Goal: Task Accomplishment & Management: Use online tool/utility

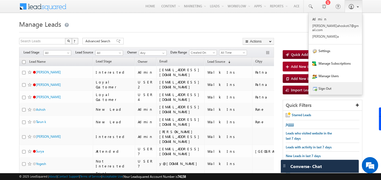
click at [328, 82] on link "Sign Out" at bounding box center [335, 88] width 53 height 13
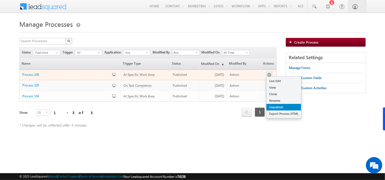
click at [276, 106] on link "Unpublish" at bounding box center [284, 107] width 35 height 7
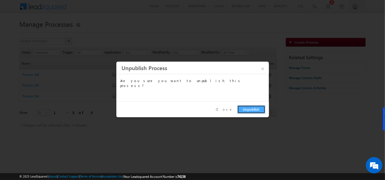
click at [252, 108] on button "Unpublish" at bounding box center [252, 109] width 28 height 8
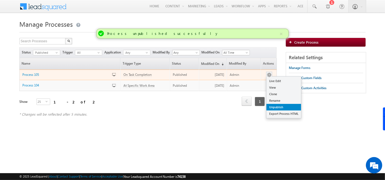
click at [274, 104] on link "Unpublish" at bounding box center [284, 107] width 35 height 7
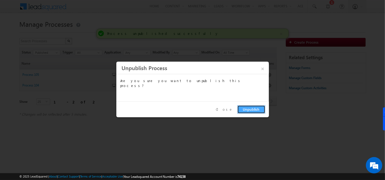
click at [248, 110] on button "Unpublish" at bounding box center [252, 109] width 28 height 8
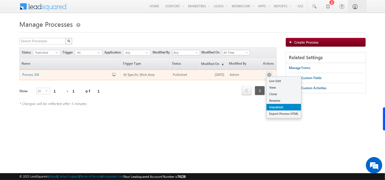
click at [277, 107] on link "Unpublish" at bounding box center [284, 107] width 35 height 7
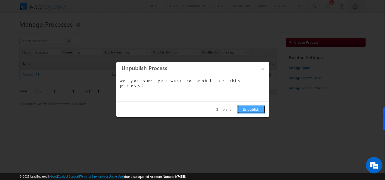
click at [249, 107] on button "Unpublish" at bounding box center [252, 109] width 28 height 8
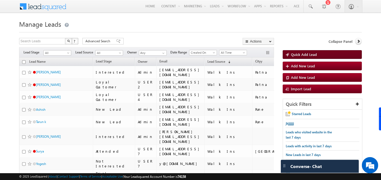
click at [300, 52] on span "Quick Add Lead" at bounding box center [304, 54] width 26 height 5
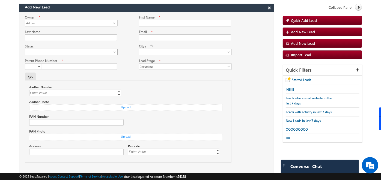
scroll to position [7, 0]
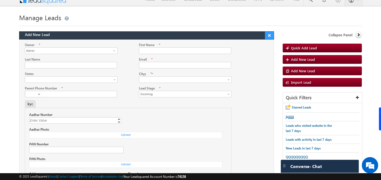
click at [269, 37] on button "×" at bounding box center [269, 36] width 9 height 8
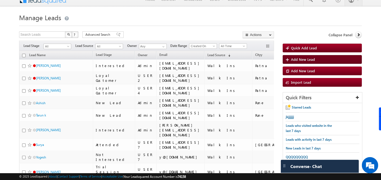
click at [304, 58] on span "Add New Lead" at bounding box center [303, 59] width 24 height 5
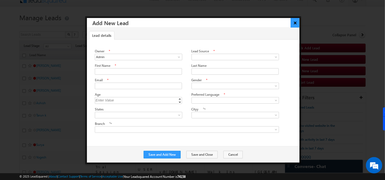
click at [295, 24] on button "×" at bounding box center [295, 23] width 9 height 10
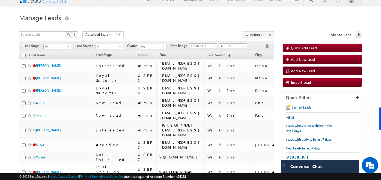
click at [312, 69] on span "Add New Lead" at bounding box center [303, 70] width 24 height 5
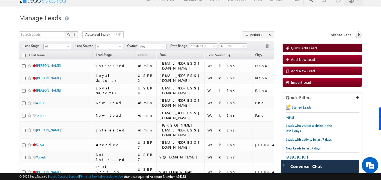
click at [296, 47] on span "Quick Add Lead" at bounding box center [304, 48] width 26 height 5
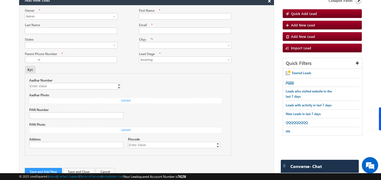
scroll to position [41, 0]
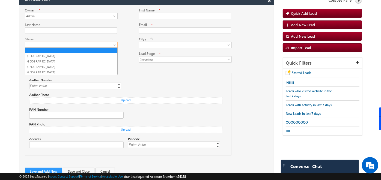
click at [76, 46] on span at bounding box center [69, 45] width 89 height 5
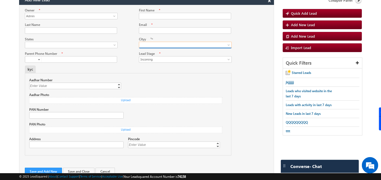
click at [157, 43] on link at bounding box center [185, 45] width 93 height 7
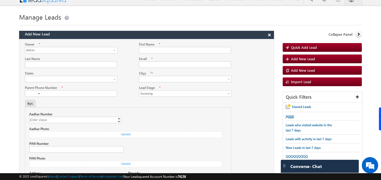
scroll to position [0, 0]
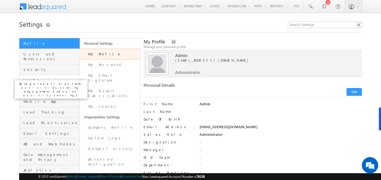
click at [29, 78] on span "Leads" at bounding box center [50, 80] width 55 height 5
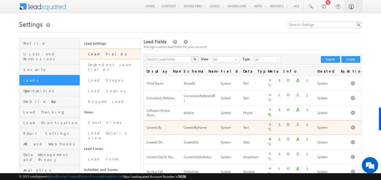
scroll to position [36, 0]
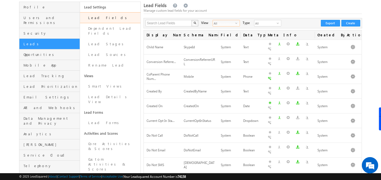
click at [235, 20] on span "select" at bounding box center [237, 24] width 4 height 9
click at [223, 41] on li "Custom Fields" at bounding box center [222, 39] width 27 height 5
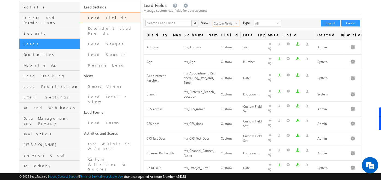
click at [222, 26] on span "Custom Fields" at bounding box center [224, 23] width 22 height 6
click at [220, 37] on li "System Fields" at bounding box center [222, 34] width 27 height 5
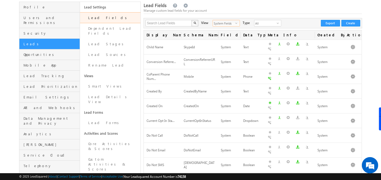
click at [235, 22] on span "select" at bounding box center [237, 23] width 4 height 3
click at [223, 27] on li "All" at bounding box center [222, 28] width 27 height 5
click at [228, 23] on span "All" at bounding box center [224, 23] width 22 height 6
click at [220, 41] on li "Custom Fields" at bounding box center [222, 39] width 27 height 5
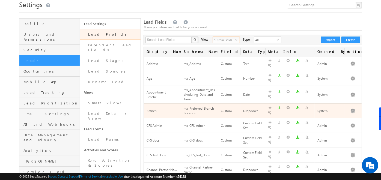
scroll to position [19, 0]
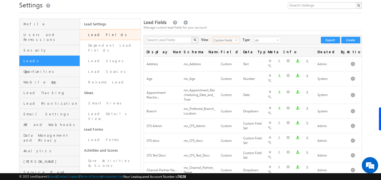
click at [235, 40] on span "select" at bounding box center [237, 39] width 4 height 3
click at [227, 44] on li "All" at bounding box center [222, 45] width 27 height 5
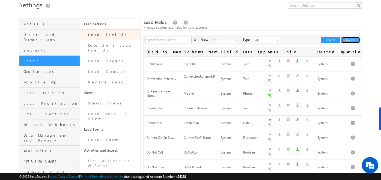
click at [352, 40] on button "Create" at bounding box center [350, 40] width 19 height 7
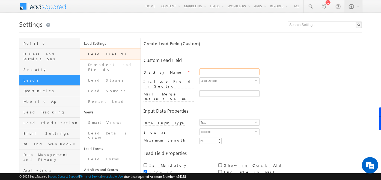
click at [210, 73] on input "Display Name" at bounding box center [229, 71] width 60 height 7
type input "bg"
click at [227, 103] on div "Input Data Properties Data Input Type Text select 0 Number Type Integer select …" at bounding box center [253, 124] width 218 height 42
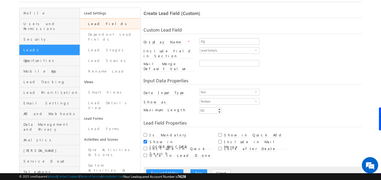
scroll to position [31, 0]
click at [226, 89] on span "Text" at bounding box center [227, 92] width 55 height 6
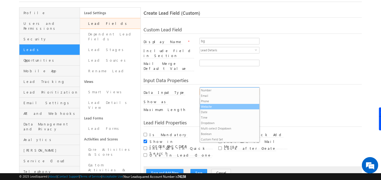
scroll to position [0, 0]
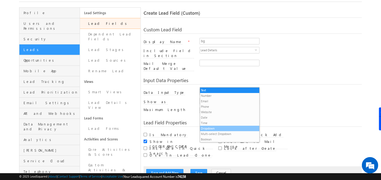
click at [225, 130] on li "Dropdown" at bounding box center [229, 128] width 59 height 5
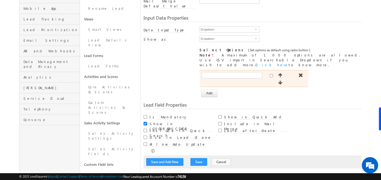
scroll to position [95, 0]
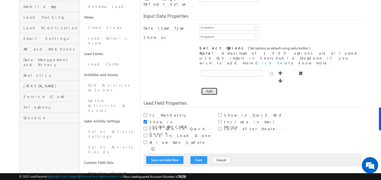
click at [205, 88] on button "Add" at bounding box center [209, 92] width 16 height 8
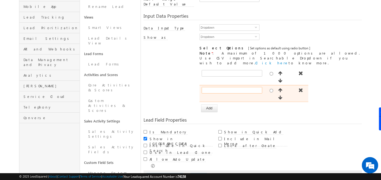
click at [213, 87] on input "text" at bounding box center [232, 90] width 61 height 7
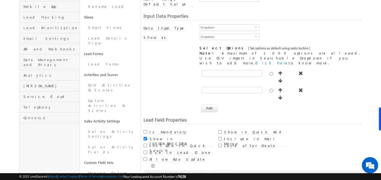
click at [178, 68] on div "[ Provide atleast one option to proceed further. ] Show Value as Text Get Optio…" at bounding box center [253, 90] width 218 height 44
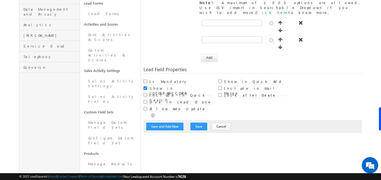
scroll to position [146, 0]
click at [145, 107] on input "Allow Auto Update" at bounding box center [146, 109] width 4 height 4
checkbox input "false"
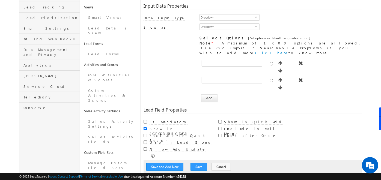
scroll to position [104, 0]
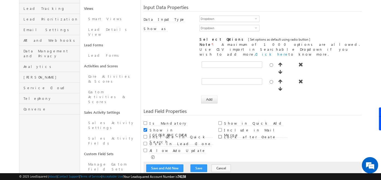
click at [220, 135] on input "Lock after Create" at bounding box center [220, 137] width 4 height 4
checkbox input "true"
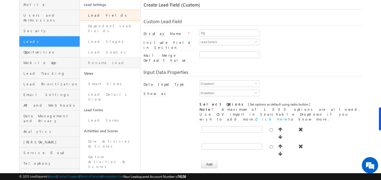
scroll to position [37, 0]
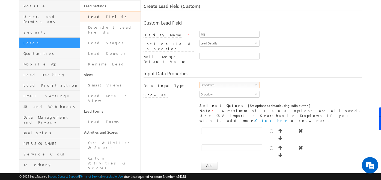
click at [232, 82] on span "Dropdown" at bounding box center [227, 85] width 55 height 6
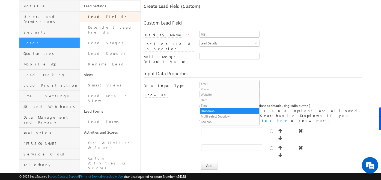
click at [103, 17] on link "Lead Fields" at bounding box center [110, 16] width 61 height 11
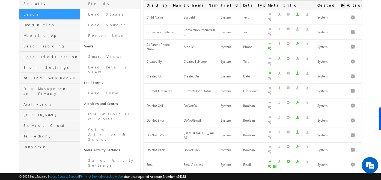
scroll to position [66, 0]
click at [92, 88] on link "Lead Forms" at bounding box center [110, 93] width 61 height 11
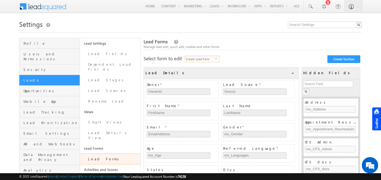
click at [217, 57] on span "select" at bounding box center [217, 60] width 4 height 9
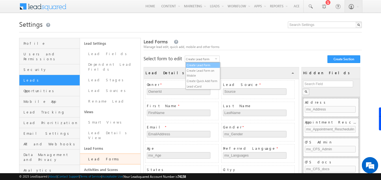
click at [197, 65] on li "Create Lead Form" at bounding box center [203, 64] width 34 height 5
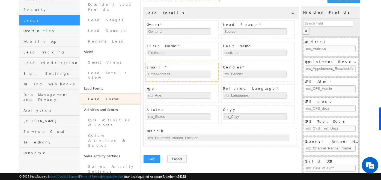
scroll to position [60, 0]
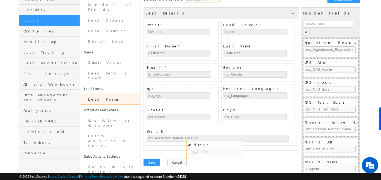
drag, startPoint x: 327, startPoint y: 43, endPoint x: 211, endPoint y: 145, distance: 155.2
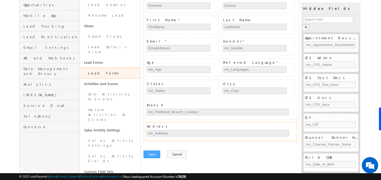
scroll to position [86, 0]
click at [152, 153] on button "Save" at bounding box center [152, 154] width 17 height 8
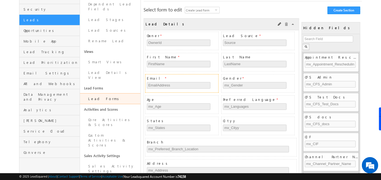
scroll to position [65, 0]
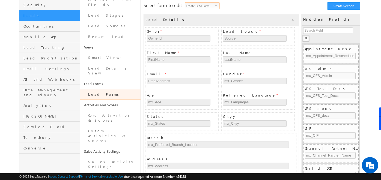
click at [216, 4] on span "select" at bounding box center [217, 5] width 4 height 2
click at [204, 26] on li "Create Quick Add Form" at bounding box center [203, 27] width 34 height 5
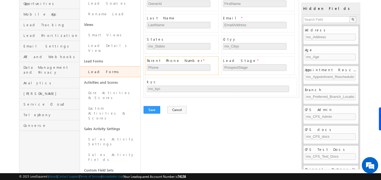
scroll to position [88, 0]
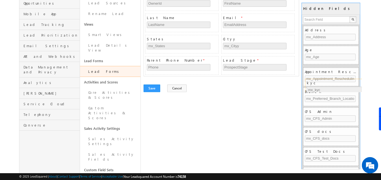
drag, startPoint x: 161, startPoint y: 79, endPoint x: 321, endPoint y: 82, distance: 159.9
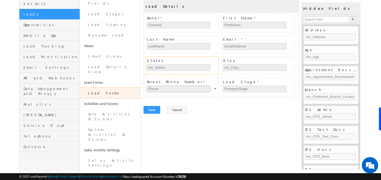
scroll to position [65, 0]
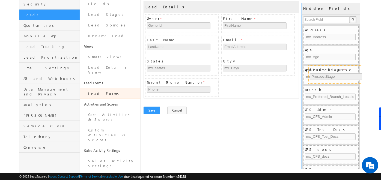
drag, startPoint x: 230, startPoint y: 81, endPoint x: 318, endPoint y: 68, distance: 89.0
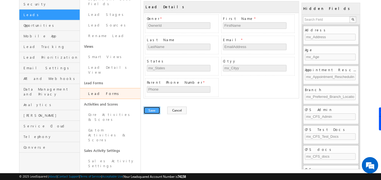
click at [153, 110] on button "Save" at bounding box center [152, 111] width 17 height 8
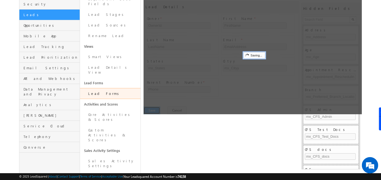
scroll to position [0, 0]
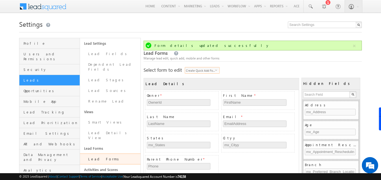
click at [208, 70] on span "Create Quick Add Form" at bounding box center [200, 70] width 30 height 6
click at [199, 99] on li "Lead vCard" at bounding box center [203, 97] width 34 height 5
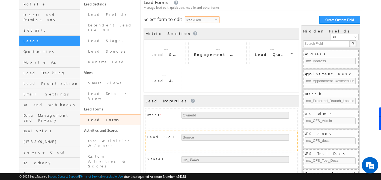
scroll to position [42, 0]
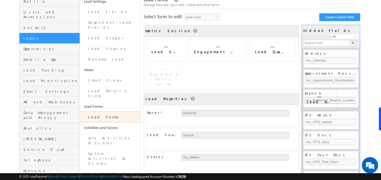
drag, startPoint x: 273, startPoint y: 47, endPoint x: 313, endPoint y: 97, distance: 64.3
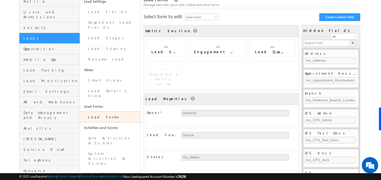
click at [118, 112] on link "Lead Forms" at bounding box center [110, 117] width 61 height 11
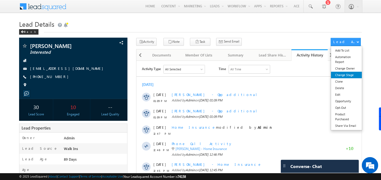
click at [350, 76] on link "Change Stage" at bounding box center [346, 75] width 31 height 7
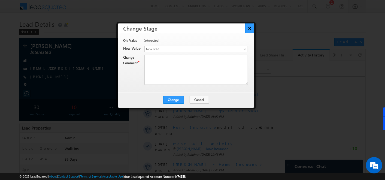
click at [249, 28] on button "×" at bounding box center [250, 28] width 9 height 10
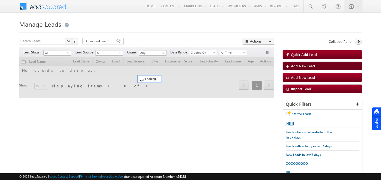
drag, startPoint x: 0, startPoint y: 0, endPoint x: 296, endPoint y: 66, distance: 303.3
click at [296, 66] on span "Add New Lead" at bounding box center [303, 66] width 24 height 5
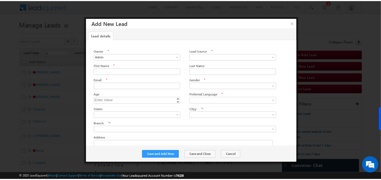
scroll to position [6, 0]
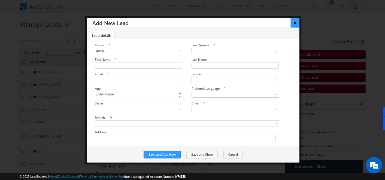
click at [291, 22] on button "×" at bounding box center [295, 23] width 9 height 10
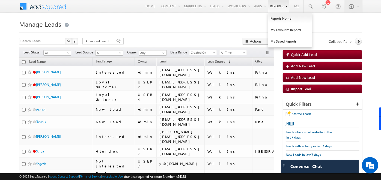
scroll to position [0, 0]
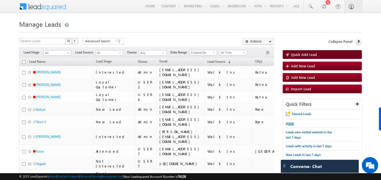
drag, startPoint x: 0, startPoint y: 0, endPoint x: 296, endPoint y: 54, distance: 300.8
click at [296, 54] on span "Quick Add Lead" at bounding box center [304, 54] width 26 height 5
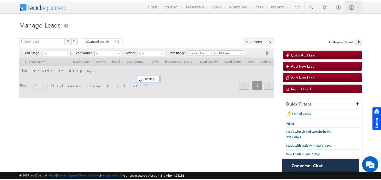
scroll to position [14, 0]
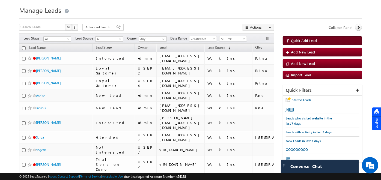
click at [304, 40] on span "Quick Add Lead" at bounding box center [304, 40] width 26 height 5
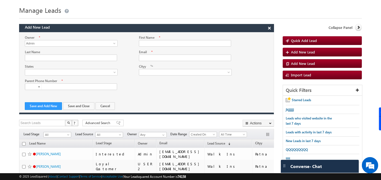
scroll to position [0, 0]
click at [151, 55] on input "Email" at bounding box center [185, 58] width 92 height 7
type input "tanisha@gmail.com"
type input "Tanisha"
type input "mii"
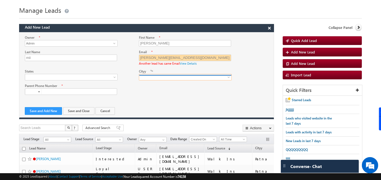
click at [229, 73] on div "Cityy" at bounding box center [185, 75] width 92 height 12
click at [176, 87] on div at bounding box center [146, 90] width 254 height 14
click at [273, 29] on button "×" at bounding box center [269, 28] width 9 height 8
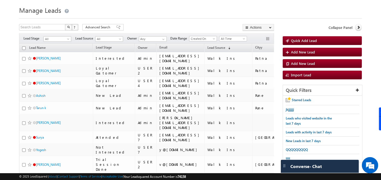
click at [25, 46] on input "checkbox" at bounding box center [24, 48] width 4 height 4
checkbox input "true"
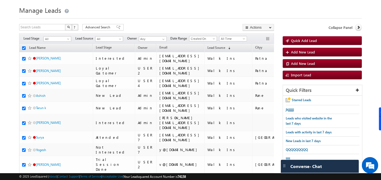
checkbox input "true"
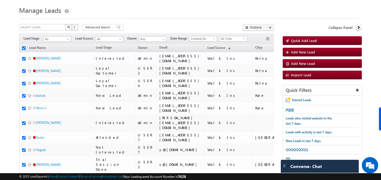
checkbox input "true"
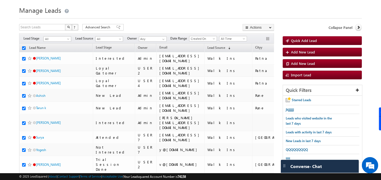
checkbox input "true"
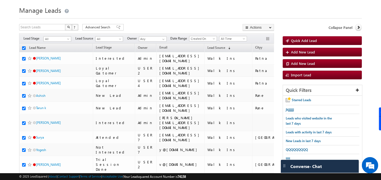
checkbox input "true"
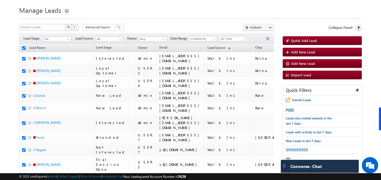
checkbox input "true"
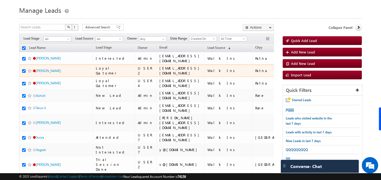
scroll to position [0, 71]
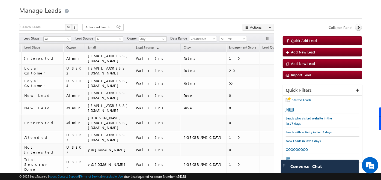
click at [206, 8] on h1 "Manage Leads" at bounding box center [190, 9] width 343 height 11
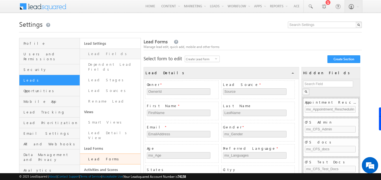
click at [94, 50] on link "Lead Fields" at bounding box center [110, 54] width 61 height 11
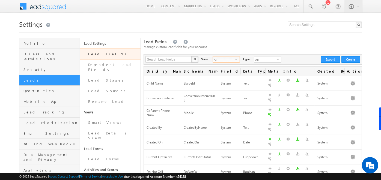
click at [235, 62] on span "select" at bounding box center [237, 60] width 4 height 9
click at [220, 71] on li "System Fields" at bounding box center [222, 70] width 27 height 5
click at [229, 59] on span "System Fields" at bounding box center [224, 59] width 22 height 6
click at [224, 74] on li "Custom Fields" at bounding box center [222, 76] width 27 height 5
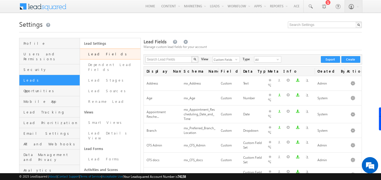
click at [328, 47] on div "Manage custom lead fields for your account" at bounding box center [253, 46] width 218 height 5
click at [119, 65] on link "Dependent Lead Fields" at bounding box center [110, 67] width 61 height 16
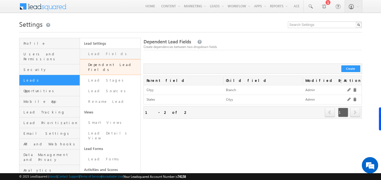
click at [98, 55] on link "Lead Fields" at bounding box center [110, 54] width 61 height 11
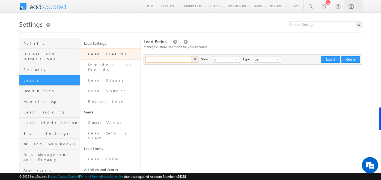
click at [161, 58] on input "text" at bounding box center [168, 59] width 47 height 7
type input "states"
click at [191, 56] on button "button" at bounding box center [194, 59] width 7 height 7
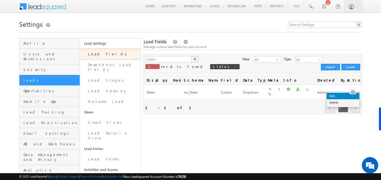
click at [346, 95] on link "Edit" at bounding box center [343, 96] width 33 height 7
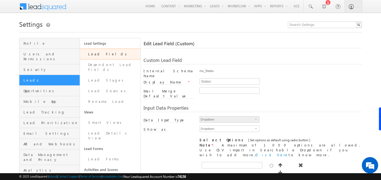
click at [119, 54] on link "Lead Fields" at bounding box center [110, 54] width 61 height 11
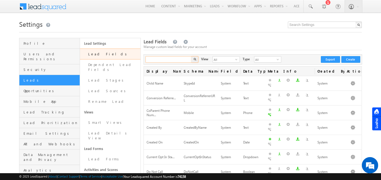
click at [169, 57] on input "text" at bounding box center [168, 59] width 47 height 7
type input "cityy"
click at [191, 56] on button "button" at bounding box center [194, 59] width 7 height 7
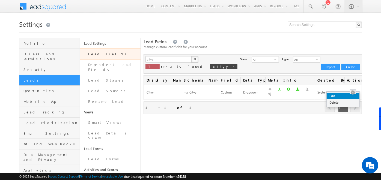
click at [346, 94] on link "Edit" at bounding box center [343, 96] width 33 height 7
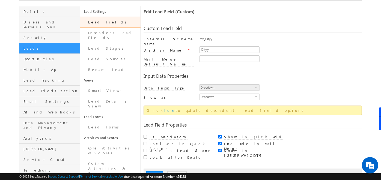
scroll to position [31, 0]
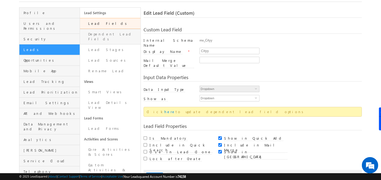
click at [92, 33] on link "Dependent Lead Fields" at bounding box center [110, 37] width 61 height 16
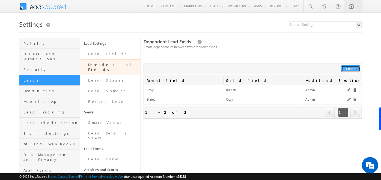
click at [352, 70] on button "Create" at bounding box center [350, 68] width 19 height 7
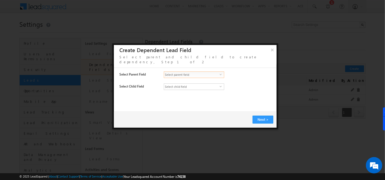
click at [179, 72] on span "Select parent field" at bounding box center [192, 75] width 56 height 6
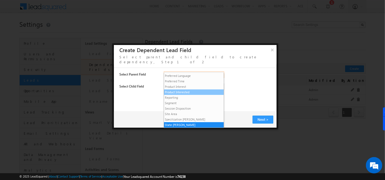
scroll to position [121, 0]
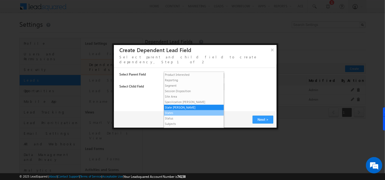
click at [173, 115] on li "States" at bounding box center [194, 112] width 60 height 5
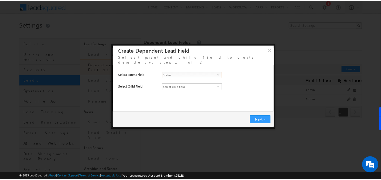
scroll to position [0, 0]
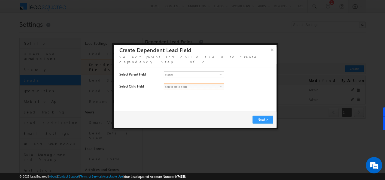
click at [183, 84] on span "Select child field" at bounding box center [192, 87] width 56 height 6
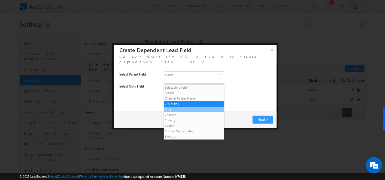
click at [171, 109] on li "Cityy" at bounding box center [194, 109] width 60 height 5
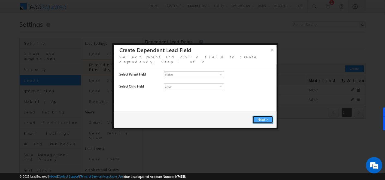
click at [260, 117] on span "Next" at bounding box center [262, 119] width 9 height 5
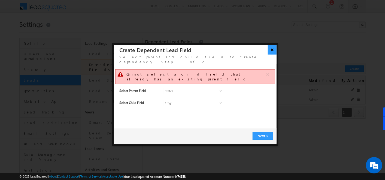
click at [272, 47] on button "×" at bounding box center [272, 50] width 9 height 10
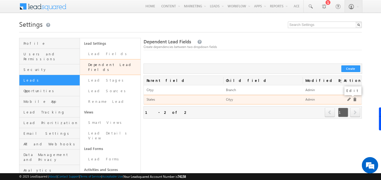
click at [349, 98] on link at bounding box center [349, 100] width 4 height 4
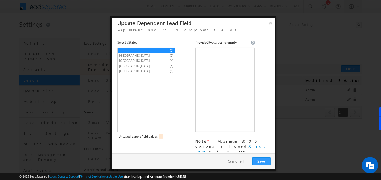
click at [142, 55] on span "Maharashtra" at bounding box center [141, 55] width 45 height 5
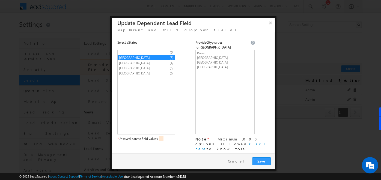
click at [140, 61] on span "Bihar" at bounding box center [141, 63] width 45 height 5
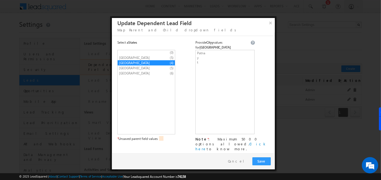
click at [139, 66] on span "Karnataka" at bounding box center [141, 68] width 45 height 5
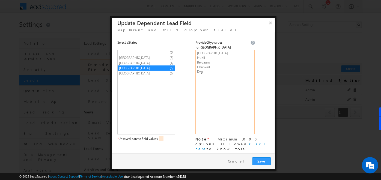
click at [195, 50] on textarea "Bangalore Hubli Belgaum Dharwad Dvg" at bounding box center [224, 92] width 59 height 84
click at [147, 71] on span "Goa" at bounding box center [141, 73] width 45 height 5
type textarea "Panaji Margoa Ponda Vasco xyz"
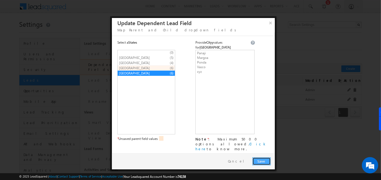
click at [261, 157] on button "Save" at bounding box center [261, 161] width 18 height 8
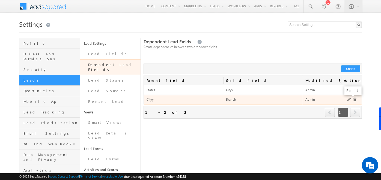
click at [348, 100] on link at bounding box center [349, 100] width 4 height 4
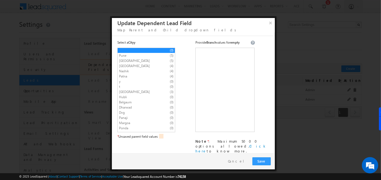
click at [141, 61] on span "Mumbai" at bounding box center [141, 60] width 45 height 5
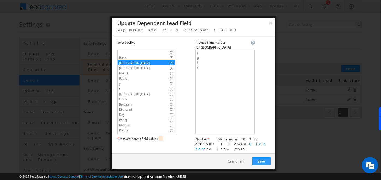
click at [141, 71] on span "Nashik" at bounding box center [141, 73] width 45 height 5
type textarea "m n b"
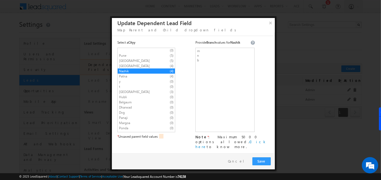
click at [143, 79] on span "y" at bounding box center [141, 81] width 45 height 5
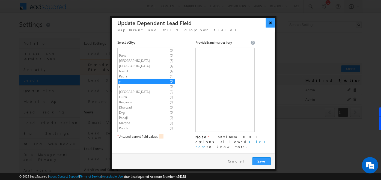
click at [270, 23] on button "×" at bounding box center [270, 23] width 9 height 10
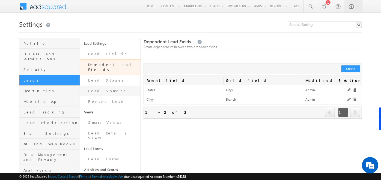
click at [93, 86] on link "Lead Sources" at bounding box center [110, 91] width 61 height 11
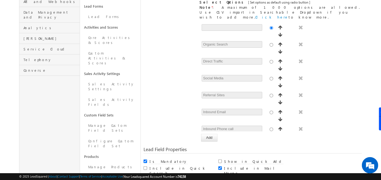
scroll to position [22, 0]
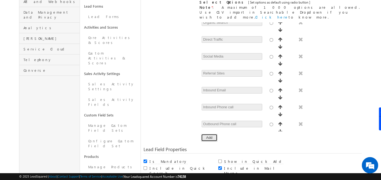
click at [210, 134] on button "Add" at bounding box center [209, 138] width 16 height 8
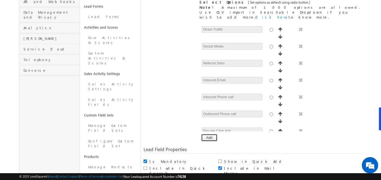
scroll to position [0, 0]
type input "jhjhjjk"
click at [164, 112] on div "[ Provide atleast one option to proceed further. ] Show Value as Text Get Optio…" at bounding box center [253, 81] width 218 height 119
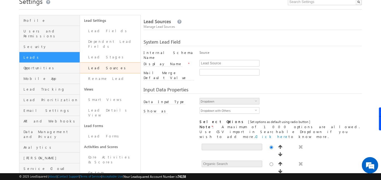
scroll to position [14, 0]
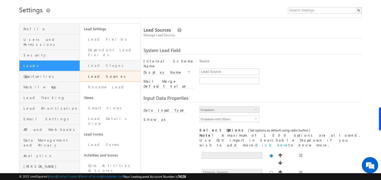
click at [104, 60] on link "Lead Stages" at bounding box center [110, 65] width 61 height 11
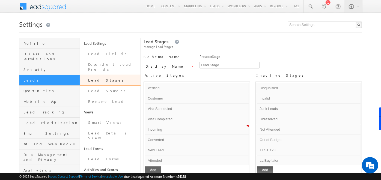
click at [153, 168] on button "Add" at bounding box center [153, 170] width 16 height 8
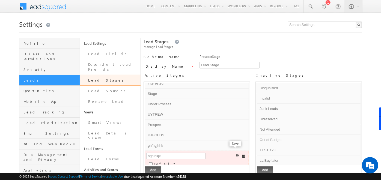
type input "hghjhkjkj"
click at [236, 154] on span at bounding box center [238, 156] width 4 height 4
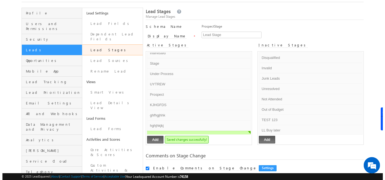
scroll to position [32, 0]
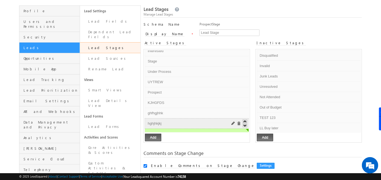
click at [237, 122] on span at bounding box center [239, 124] width 4 height 4
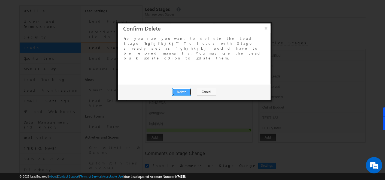
click at [190, 88] on button "Delete" at bounding box center [181, 92] width 19 height 8
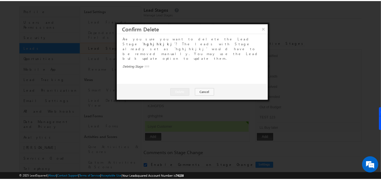
scroll to position [140, 0]
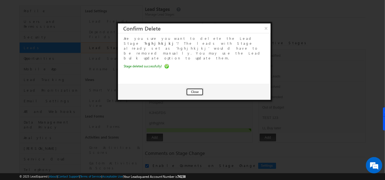
click at [191, 88] on button "Close" at bounding box center [194, 92] width 17 height 8
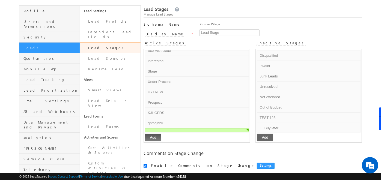
click at [266, 137] on button "Add" at bounding box center [265, 138] width 16 height 8
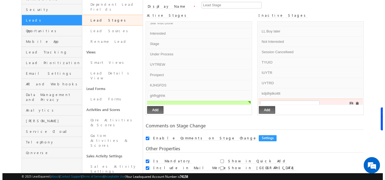
scroll to position [61, 0]
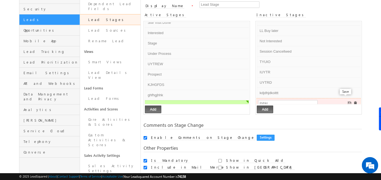
type input "jhjhkj"
click at [348, 101] on span at bounding box center [350, 103] width 4 height 4
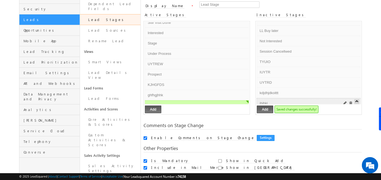
click at [349, 101] on span at bounding box center [351, 103] width 4 height 4
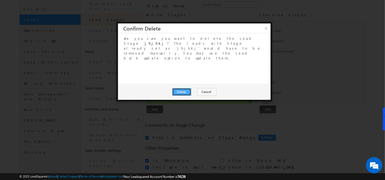
click at [186, 88] on button "Delete" at bounding box center [181, 92] width 19 height 8
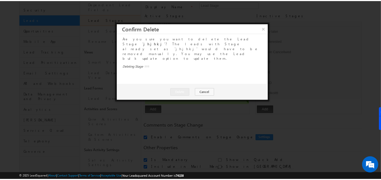
scroll to position [59, 0]
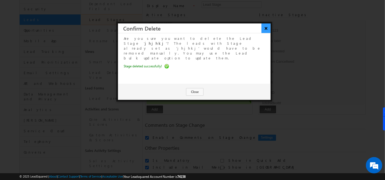
click at [267, 30] on button "×" at bounding box center [266, 28] width 9 height 10
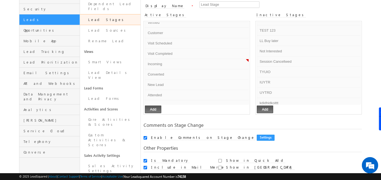
scroll to position [0, 0]
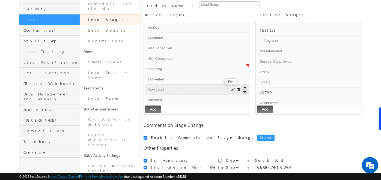
click at [231, 88] on span at bounding box center [233, 90] width 4 height 4
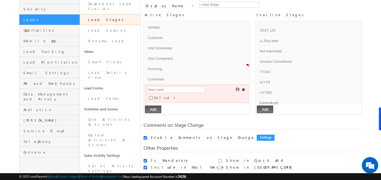
click at [153, 96] on input "Default" at bounding box center [151, 98] width 4 height 4
checkbox input "true"
click at [236, 88] on span at bounding box center [238, 90] width 4 height 4
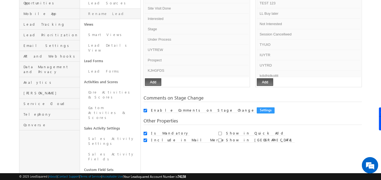
scroll to position [107, 0]
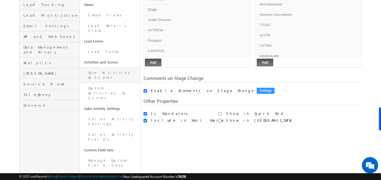
click at [106, 67] on link "Core Activities & Scores" at bounding box center [110, 75] width 61 height 16
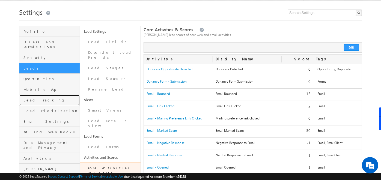
scroll to position [6, 0]
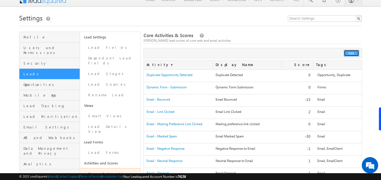
click at [355, 51] on button "Edit" at bounding box center [351, 53] width 15 height 7
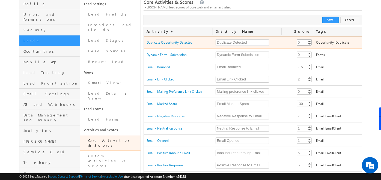
scroll to position [40, 0]
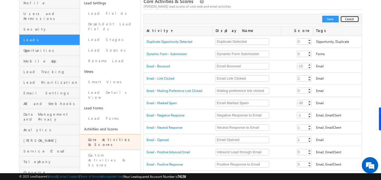
click at [351, 19] on button "Cancel" at bounding box center [349, 19] width 19 height 7
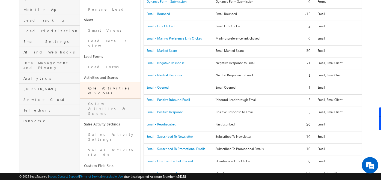
click at [103, 98] on link "Custom Activities & Scores" at bounding box center [110, 108] width 61 height 20
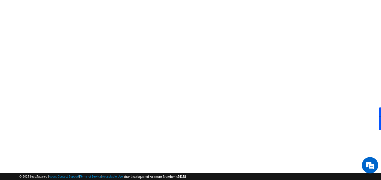
scroll to position [92, 0]
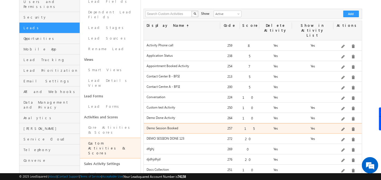
scroll to position [51, 0]
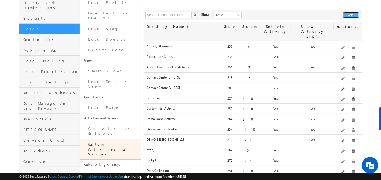
click at [350, 13] on button "Add" at bounding box center [351, 15] width 16 height 7
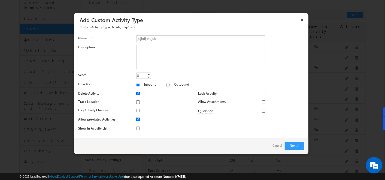
type input "jdjhdjhkdjdk"
click at [138, 76] on div "0" at bounding box center [138, 76] width 4 height 6
type input "10"
click at [109, 69] on div "Description" at bounding box center [191, 58] width 226 height 27
click at [166, 83] on input "Outbound" at bounding box center [168, 85] width 4 height 4
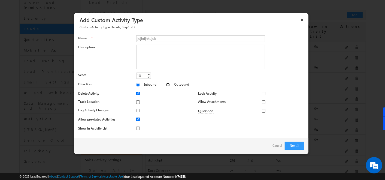
radio input "true"
click at [139, 102] on input "Track Location" at bounding box center [138, 102] width 4 height 4
checkbox input "false"
click at [137, 129] on input "Show in Activity List" at bounding box center [138, 129] width 4 height 4
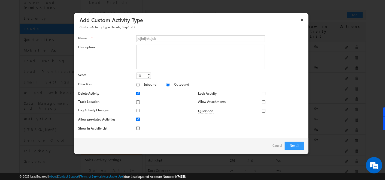
checkbox input "true"
click at [264, 92] on input "Lock Activity" at bounding box center [264, 94] width 4 height 4
click at [279, 93] on span "None Selected" at bounding box center [284, 93] width 31 height 6
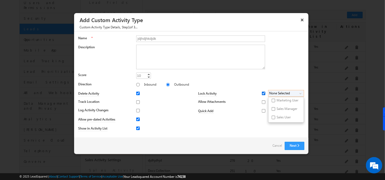
click at [264, 94] on input "Lock Activity" at bounding box center [264, 94] width 4 height 4
checkbox input "false"
click at [263, 103] on input "Allow Attachments" at bounding box center [264, 102] width 4 height 4
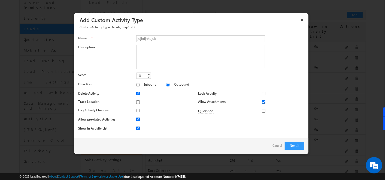
click at [263, 103] on input "Allow Attachments" at bounding box center [264, 102] width 4 height 4
checkbox input "false"
click at [262, 110] on input "Quick Add" at bounding box center [264, 111] width 4 height 4
checkbox input "true"
click at [296, 147] on button "Next" at bounding box center [295, 146] width 20 height 8
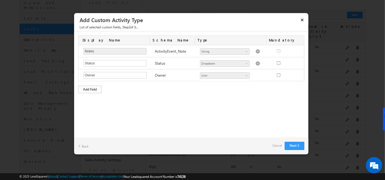
click at [85, 89] on div "Add Field" at bounding box center [89, 90] width 23 height 8
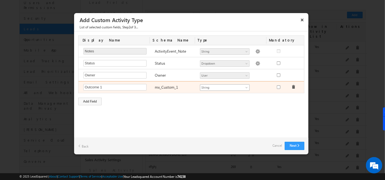
type input "Outcome 1"
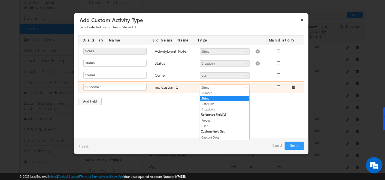
click at [237, 85] on span "String" at bounding box center [223, 87] width 44 height 5
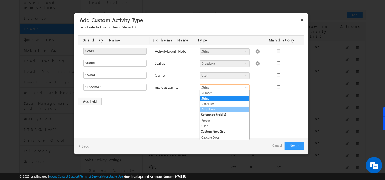
click at [220, 109] on link "Dropdown" at bounding box center [224, 109] width 49 height 5
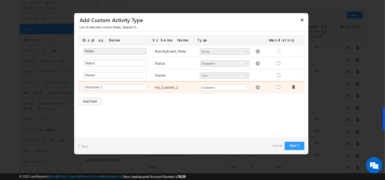
click at [256, 85] on img at bounding box center [258, 87] width 5 height 5
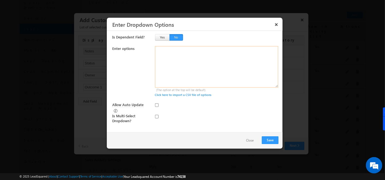
click at [189, 46] on textarea at bounding box center [217, 66] width 124 height 41
type textarea "c nc"
click at [266, 142] on button "Save" at bounding box center [270, 140] width 17 height 8
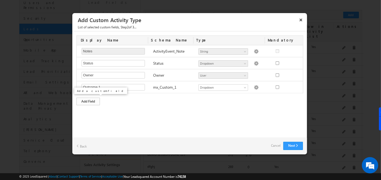
click at [94, 100] on div "Add Field" at bounding box center [87, 102] width 23 height 8
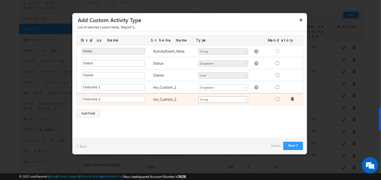
type input "Outcome 2"
click at [233, 98] on span "String" at bounding box center [221, 99] width 44 height 5
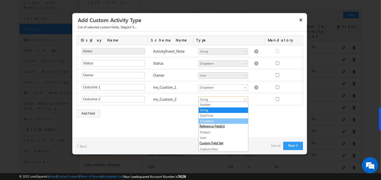
click at [211, 119] on link "Dropdown" at bounding box center [223, 121] width 49 height 5
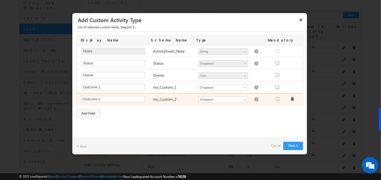
click at [254, 99] on img at bounding box center [256, 99] width 5 height 5
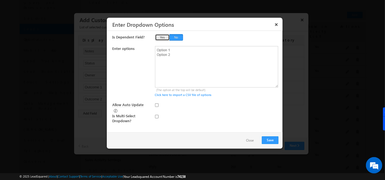
click at [163, 38] on button "Yes" at bounding box center [162, 37] width 15 height 7
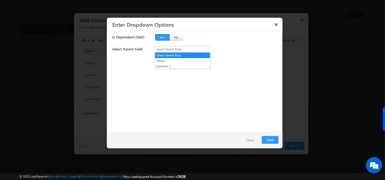
click at [169, 48] on span "Select Parent Field" at bounding box center [180, 49] width 49 height 5
click at [166, 65] on link "Outcome 1" at bounding box center [182, 66] width 55 height 5
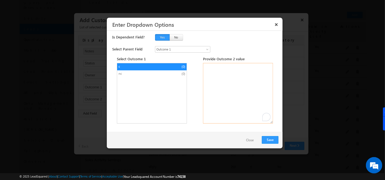
click at [207, 67] on textarea "To enrich screen reader interactions, please activate Accessibility in Grammarl…" at bounding box center [238, 93] width 70 height 61
type textarea "cb i ni"
click at [134, 71] on span "nc" at bounding box center [141, 73] width 45 height 5
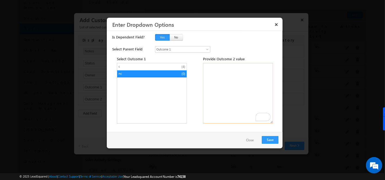
click at [207, 68] on textarea "To enrich screen reader interactions, please activate Accessibility in Grammarl…" at bounding box center [238, 93] width 70 height 61
type textarea "rnr swo"
click at [270, 137] on button "Save" at bounding box center [270, 140] width 17 height 8
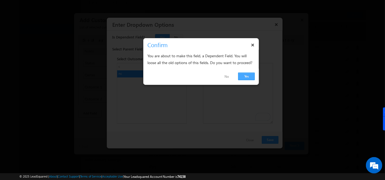
click at [247, 78] on link "Yes" at bounding box center [246, 77] width 17 height 8
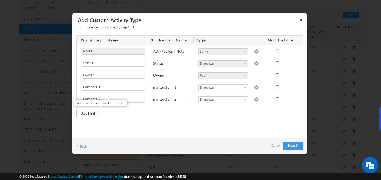
click at [87, 111] on div "Add Field" at bounding box center [87, 114] width 23 height 8
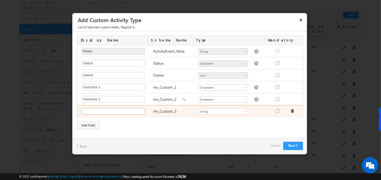
click at [87, 111] on input "text" at bounding box center [113, 111] width 63 height 7
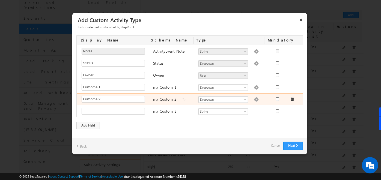
type input "Follow up Date and Time"
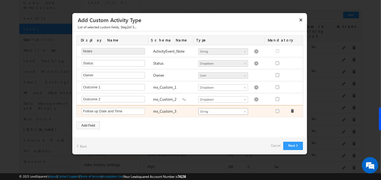
click at [219, 109] on span "String" at bounding box center [221, 111] width 44 height 5
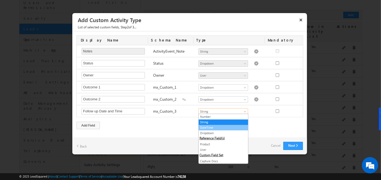
click at [214, 126] on link "DateTime" at bounding box center [223, 127] width 49 height 5
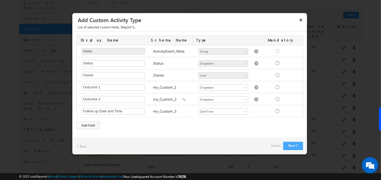
click at [294, 146] on button "Next" at bounding box center [293, 146] width 20 height 8
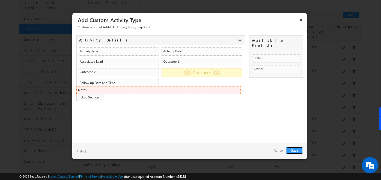
drag, startPoint x: 94, startPoint y: 72, endPoint x: 96, endPoint y: 91, distance: 18.9
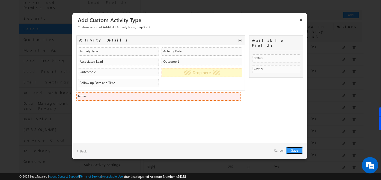
drag, startPoint x: 103, startPoint y: 80, endPoint x: 103, endPoint y: 95, distance: 14.7
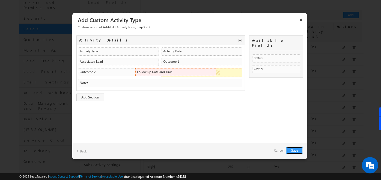
drag, startPoint x: 100, startPoint y: 93, endPoint x: 212, endPoint y: 73, distance: 113.3
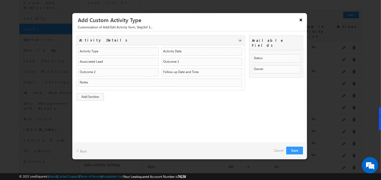
click at [301, 20] on button "×" at bounding box center [301, 20] width 9 height 10
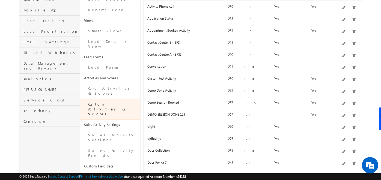
scroll to position [92, 0]
click at [109, 129] on link "Sales Activity Settings" at bounding box center [110, 137] width 61 height 16
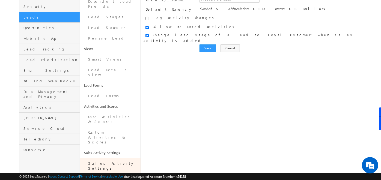
scroll to position [63, 0]
click at [100, 174] on link "Sales Activity Fields" at bounding box center [110, 182] width 61 height 16
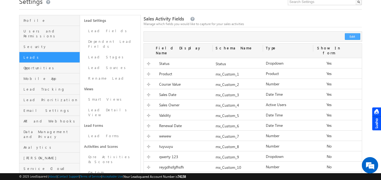
scroll to position [23, 0]
click at [353, 37] on button "Edit" at bounding box center [352, 36] width 15 height 7
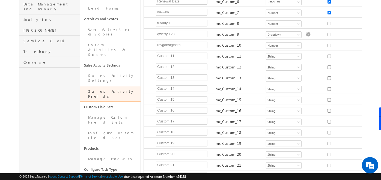
scroll to position [151, 0]
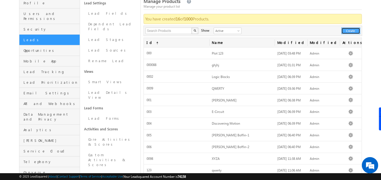
click at [348, 28] on button "Create" at bounding box center [350, 31] width 19 height 7
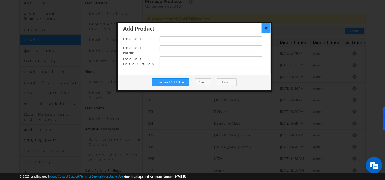
click at [267, 26] on button "×" at bounding box center [266, 28] width 9 height 10
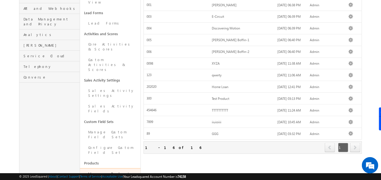
scroll to position [162, 0]
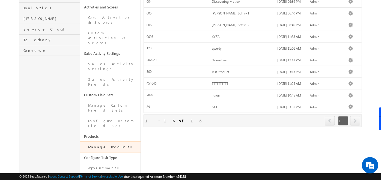
click at [73, 118] on div "Profile Users and Permissions Security Leads Opportunities Mobile App Lead Trac…" at bounding box center [49, 43] width 61 height 335
click at [106, 163] on link "Appointments" at bounding box center [110, 168] width 61 height 11
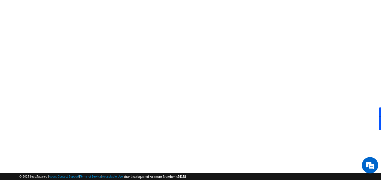
scroll to position [92, 0]
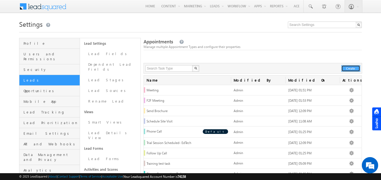
click at [352, 68] on button "Create" at bounding box center [350, 68] width 19 height 7
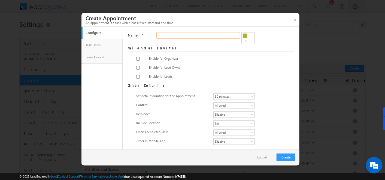
click at [166, 38] on input "Name" at bounding box center [199, 35] width 84 height 7
type input "kkjlkk"
click at [138, 57] on input "checkbox" at bounding box center [138, 59] width 4 height 4
checkbox input "true"
click at [137, 66] on div at bounding box center [140, 69] width 9 height 8
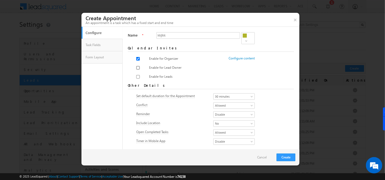
click at [137, 66] on input "checkbox" at bounding box center [138, 68] width 4 height 4
checkbox input "true"
click at [137, 75] on div at bounding box center [140, 78] width 9 height 8
click at [137, 75] on input "checkbox" at bounding box center [138, 77] width 4 height 4
checkbox input "true"
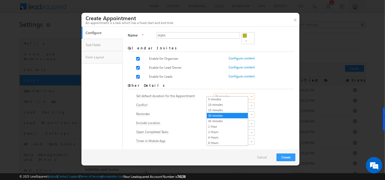
click at [250, 95] on span at bounding box center [252, 97] width 4 height 4
click at [277, 109] on div "Set default duration for the Appointment 5 minutes 10 minutes 15 minutes 30 min…" at bounding box center [211, 119] width 150 height 54
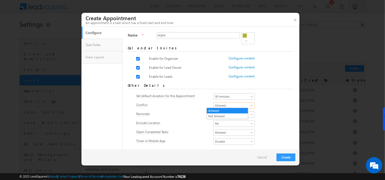
click at [241, 105] on span "Allowed" at bounding box center [233, 105] width 38 height 5
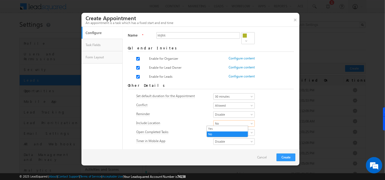
click at [250, 122] on span at bounding box center [252, 124] width 4 height 4
click at [230, 127] on link "Yes" at bounding box center [227, 128] width 41 height 5
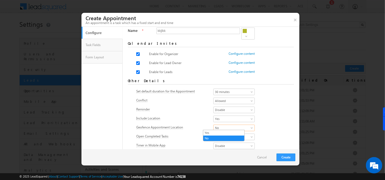
click at [223, 125] on span "No" at bounding box center [233, 127] width 38 height 5
click at [217, 131] on link "Yes" at bounding box center [224, 132] width 41 height 5
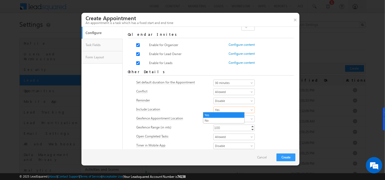
click at [229, 110] on span "Yes" at bounding box center [233, 109] width 38 height 5
click at [221, 118] on link "No" at bounding box center [224, 120] width 41 height 5
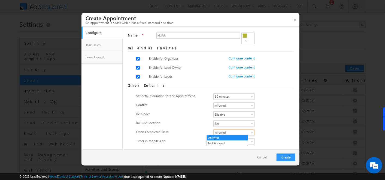
click at [214, 133] on span "Allowed" at bounding box center [233, 132] width 38 height 5
click at [257, 142] on div "Timer in Mobile App Enable Disable Disable" at bounding box center [211, 142] width 150 height 8
click at [284, 157] on button "Create" at bounding box center [286, 158] width 19 height 8
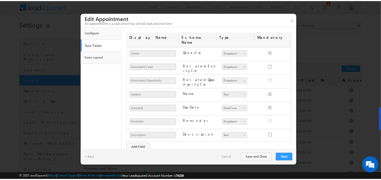
scroll to position [29, 0]
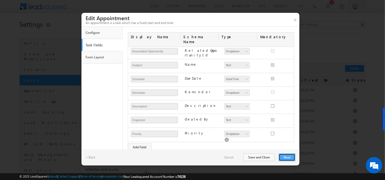
click at [286, 158] on button "Next" at bounding box center [287, 158] width 17 height 8
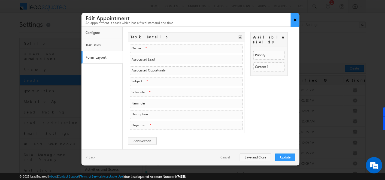
click at [295, 19] on button "×" at bounding box center [295, 20] width 9 height 14
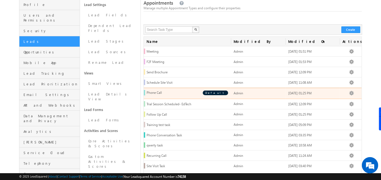
scroll to position [39, 0]
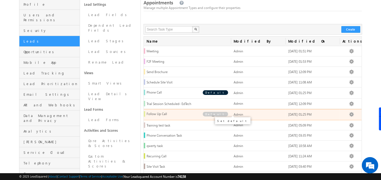
click at [221, 112] on span "Default" at bounding box center [215, 114] width 25 height 5
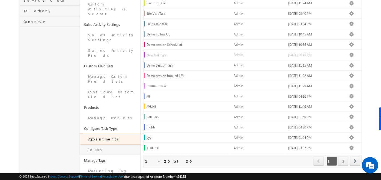
click at [103, 145] on link "To-Dos" at bounding box center [110, 150] width 61 height 11
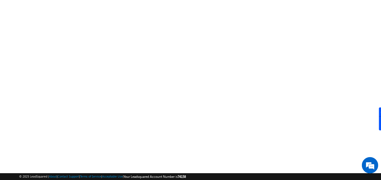
scroll to position [92, 0]
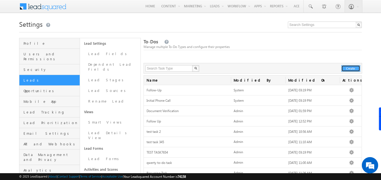
click at [347, 66] on button "Create" at bounding box center [350, 68] width 19 height 7
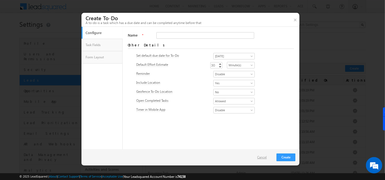
click at [268, 156] on link "Cancel" at bounding box center [265, 157] width 15 height 5
